Goal: Find contact information: Find contact information

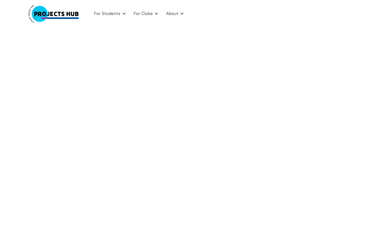
scroll to position [534, 0]
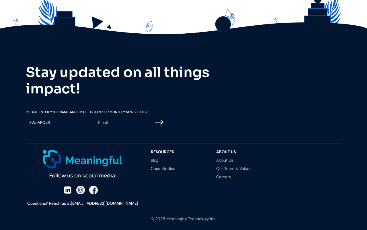
type input "XWoAPQvS"
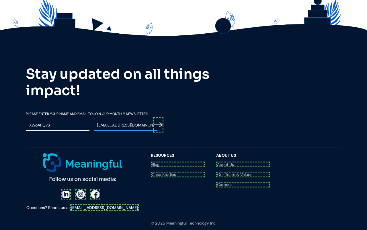
scroll to position [536, 0]
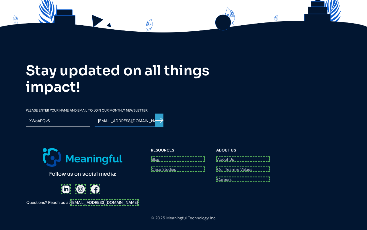
type input "[EMAIL_ADDRESS][DOMAIN_NAME]"
click at [159, 119] on input "Email Form" at bounding box center [159, 120] width 9 height 14
click at [66, 184] on div at bounding box center [83, 189] width 44 height 10
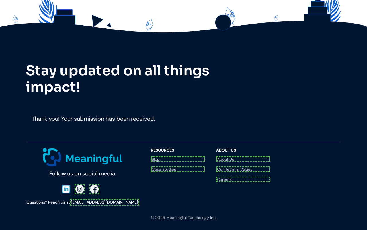
click at [79, 184] on div at bounding box center [83, 189] width 42 height 10
click at [93, 173] on div "Follow us on social media: Questions? Reach us at [EMAIL_ADDRESS][DOMAIN_NAME]" at bounding box center [85, 176] width 119 height 57
click at [104, 197] on link "[EMAIL_ADDRESS][DOMAIN_NAME]" at bounding box center [104, 200] width 69 height 7
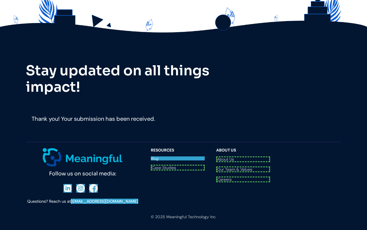
click at [178, 157] on link "Blog" at bounding box center [178, 158] width 54 height 4
click at [178, 165] on link "Case Studies" at bounding box center [178, 167] width 54 height 6
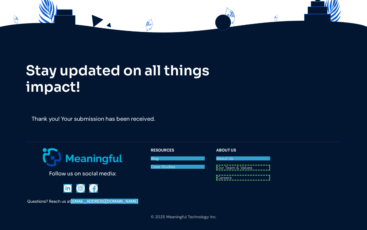
click at [243, 157] on link "About Us" at bounding box center [243, 158] width 54 height 4
click at [243, 165] on link "Our Team & Values" at bounding box center [243, 167] width 54 height 6
click at [243, 173] on link "Careers" at bounding box center [243, 176] width 54 height 6
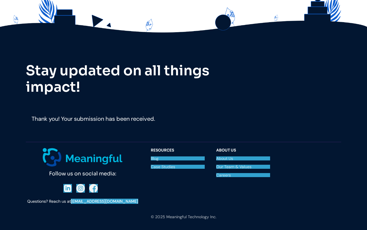
scroll to position [534, 0]
